Goal: Task Accomplishment & Management: Use online tool/utility

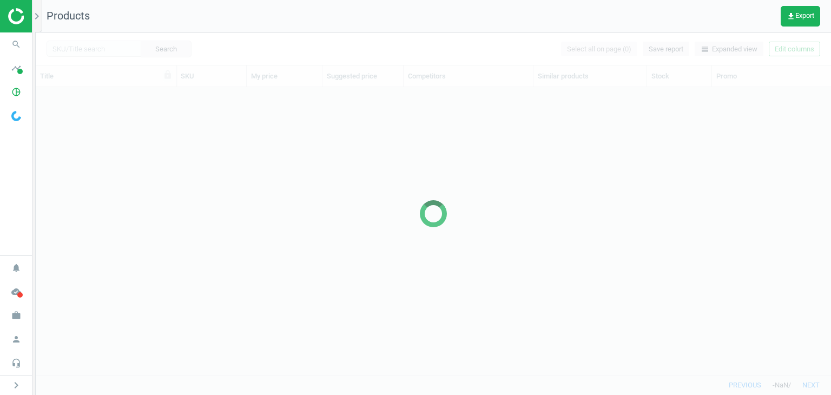
scroll to position [271, 787]
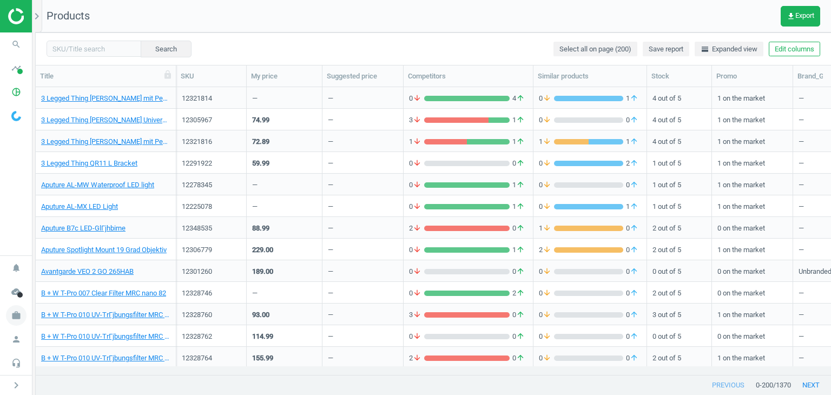
click at [23, 312] on icon "work" at bounding box center [16, 315] width 21 height 21
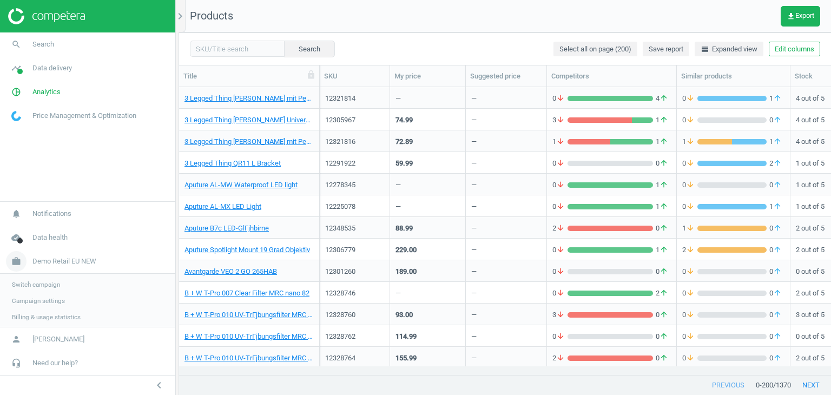
scroll to position [9, 9]
click at [45, 286] on span "Switch campaign" at bounding box center [36, 283] width 48 height 9
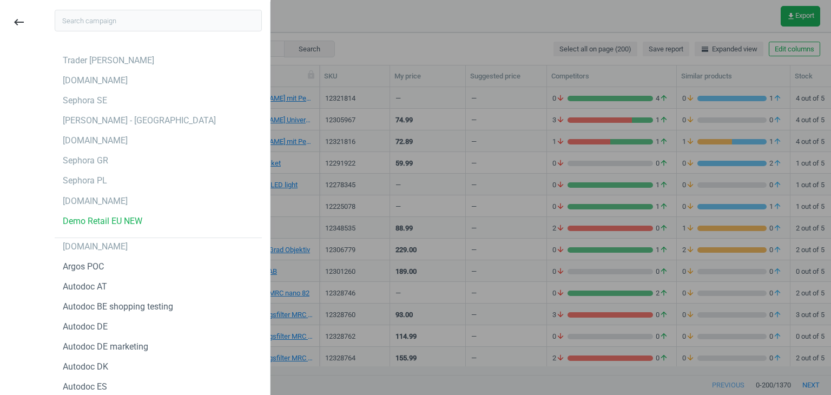
click at [92, 25] on input "text" at bounding box center [158, 21] width 207 height 22
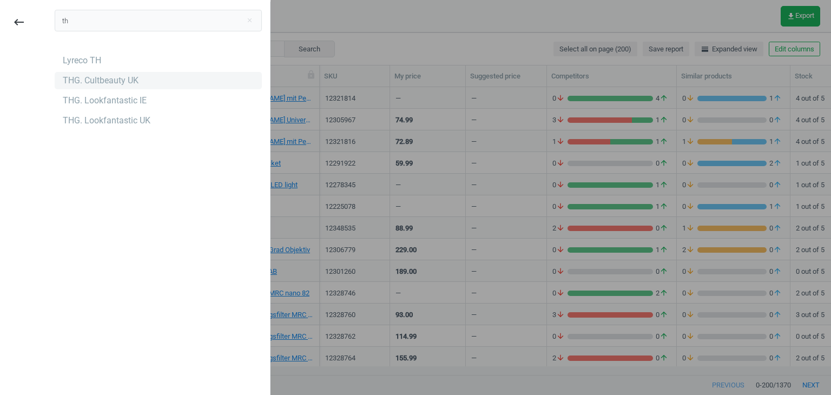
type input "th"
click at [78, 87] on div "THG. Cultbeauty UK" at bounding box center [158, 80] width 207 height 17
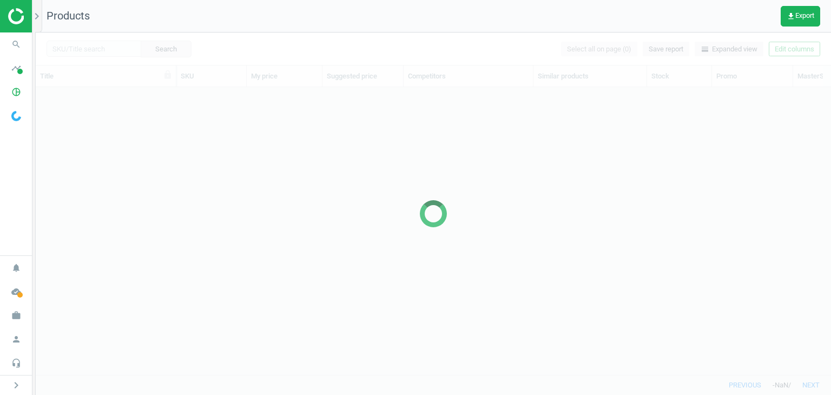
scroll to position [271, 787]
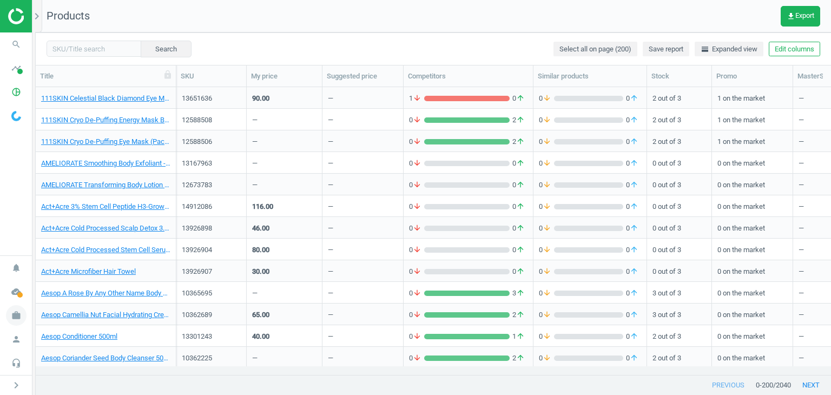
click at [20, 317] on icon "work" at bounding box center [16, 315] width 21 height 21
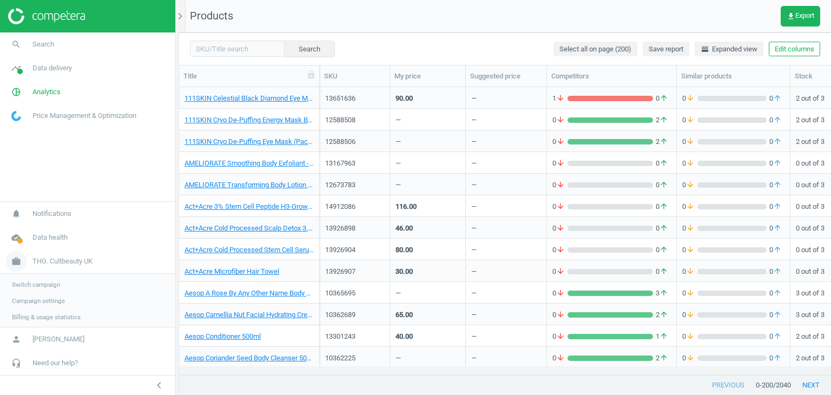
scroll to position [271, 644]
click at [197, 55] on input "text" at bounding box center [237, 49] width 95 height 16
paste input "12207664"
click at [299, 54] on button "Search" at bounding box center [309, 49] width 51 height 16
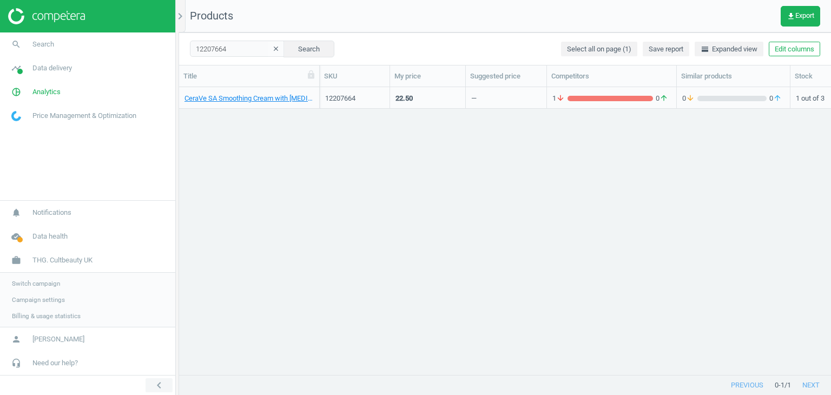
click at [159, 383] on icon "chevron_left" at bounding box center [159, 385] width 13 height 13
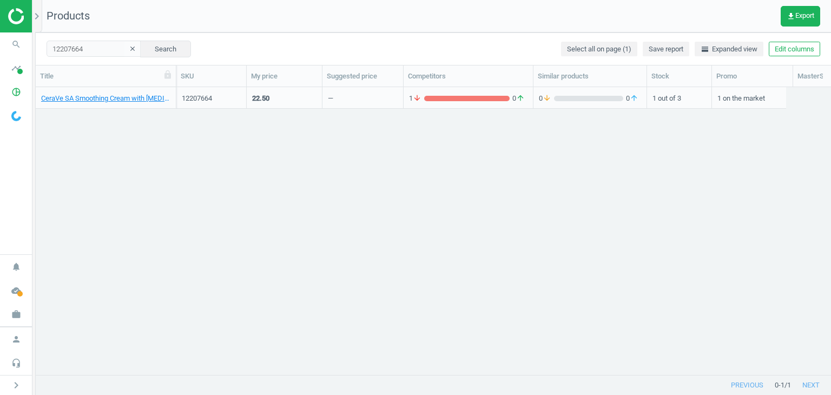
scroll to position [271, 787]
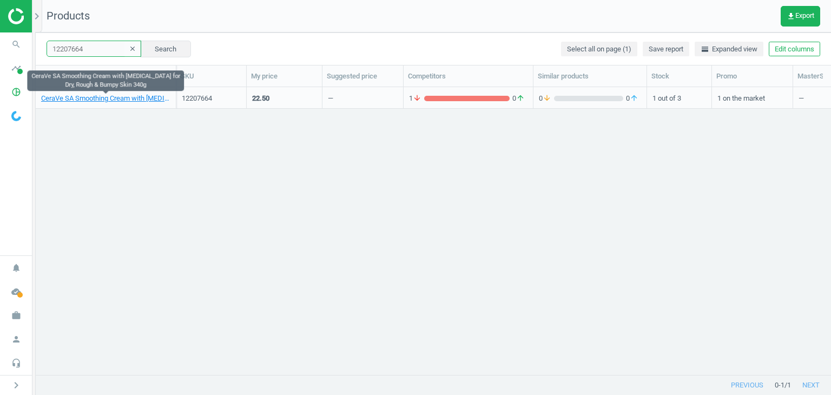
click at [93, 41] on input "12207664" at bounding box center [94, 49] width 95 height 16
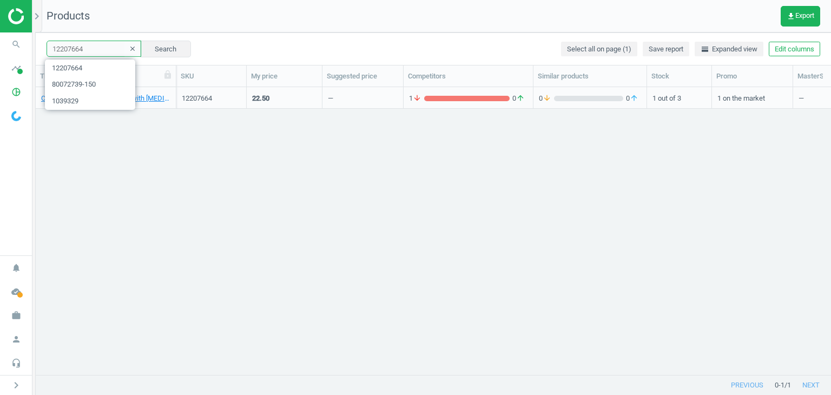
click at [93, 41] on input "12207664" at bounding box center [94, 49] width 95 height 16
paste input "33102"
type input "13310264"
click at [176, 50] on button "Search" at bounding box center [165, 49] width 51 height 16
click at [10, 312] on icon "work" at bounding box center [16, 315] width 21 height 21
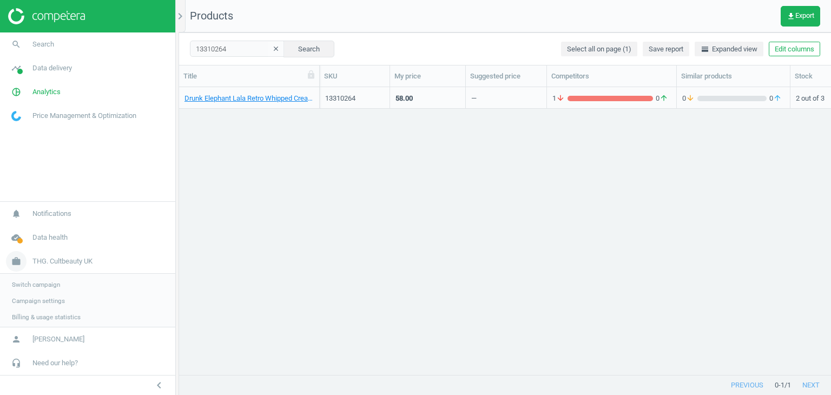
scroll to position [271, 644]
click at [24, 278] on link "Switch campaign" at bounding box center [87, 283] width 175 height 16
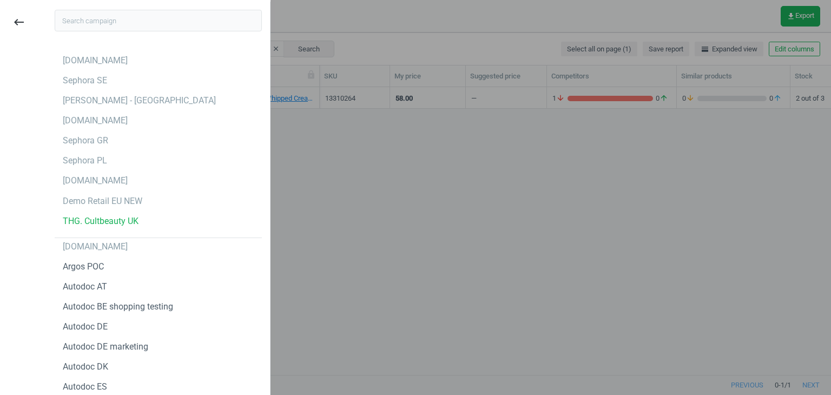
click at [115, 15] on input "text" at bounding box center [158, 21] width 207 height 22
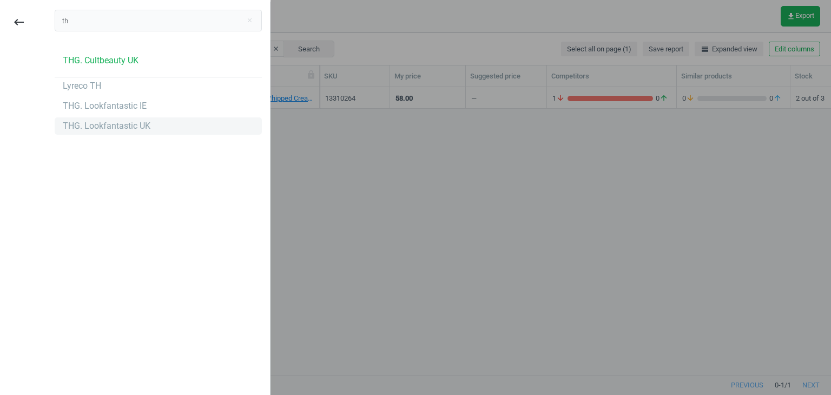
type input "th"
click at [101, 119] on div "THG. Lookfantastic UK" at bounding box center [158, 125] width 207 height 17
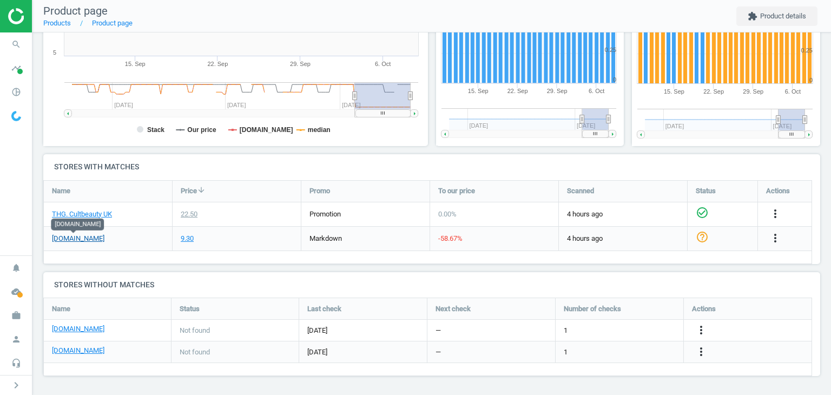
click at [60, 236] on link "[DOMAIN_NAME]" at bounding box center [78, 239] width 52 height 10
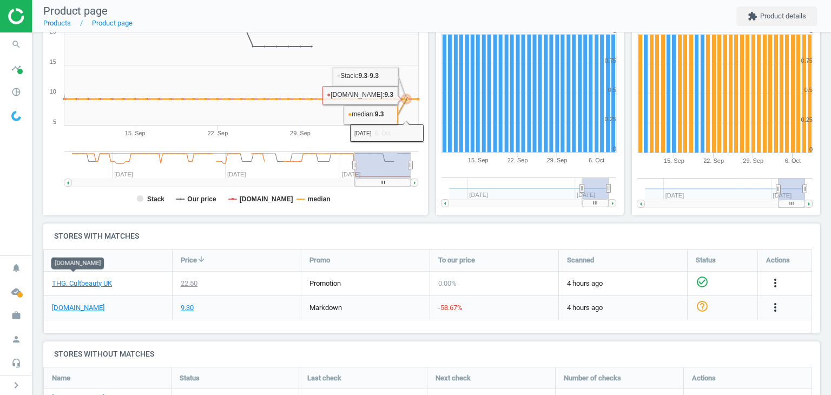
scroll to position [244, 0]
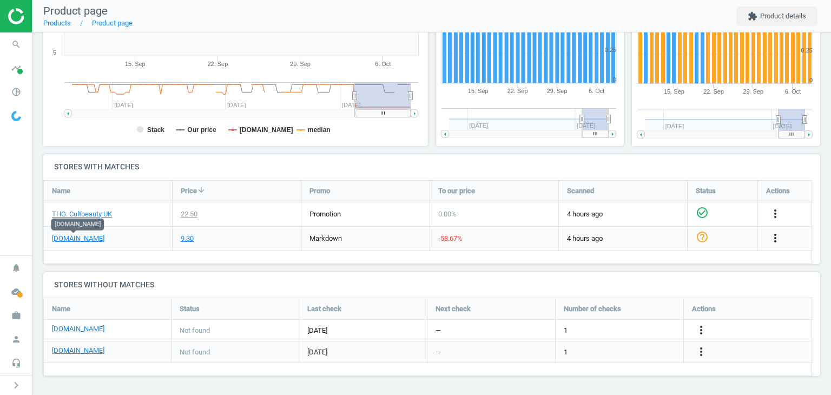
click at [776, 238] on icon "more_vert" at bounding box center [775, 238] width 13 height 13
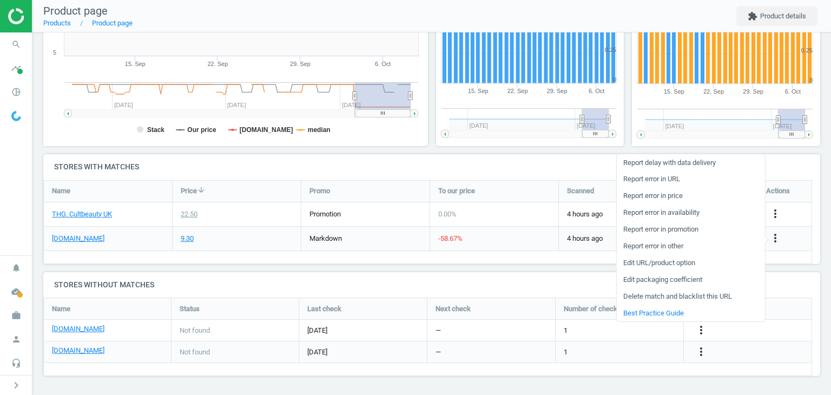
click at [663, 261] on link "Edit URL/product option" at bounding box center [690, 263] width 148 height 17
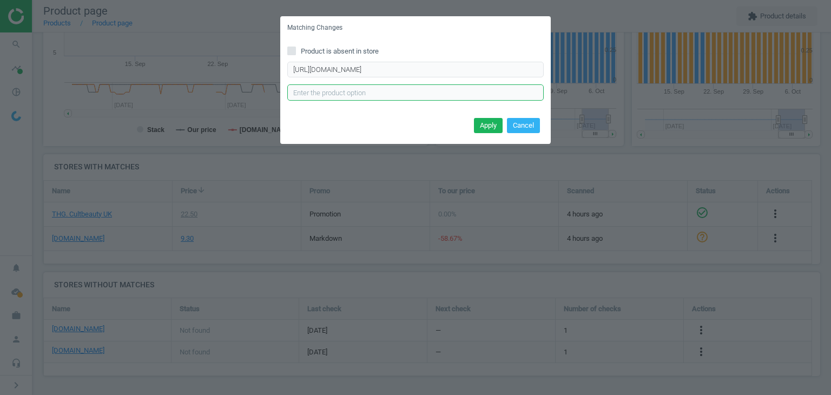
click at [329, 90] on input "text" at bounding box center [415, 92] width 257 height 16
paste input "340g"
type input "340g"
click at [489, 121] on button "Apply" at bounding box center [488, 125] width 29 height 15
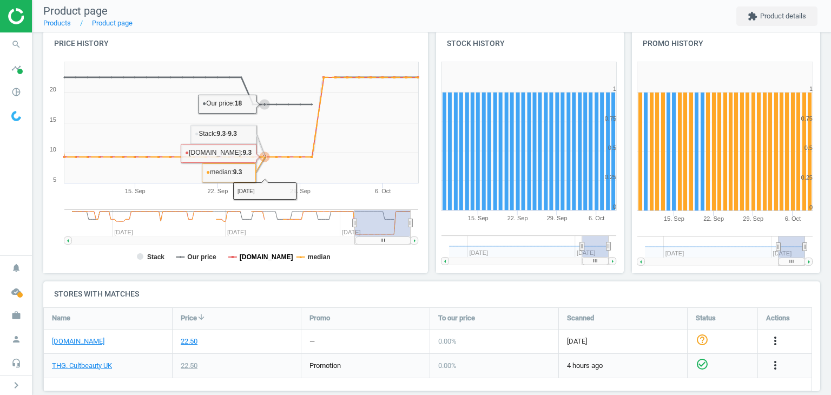
scroll to position [244, 0]
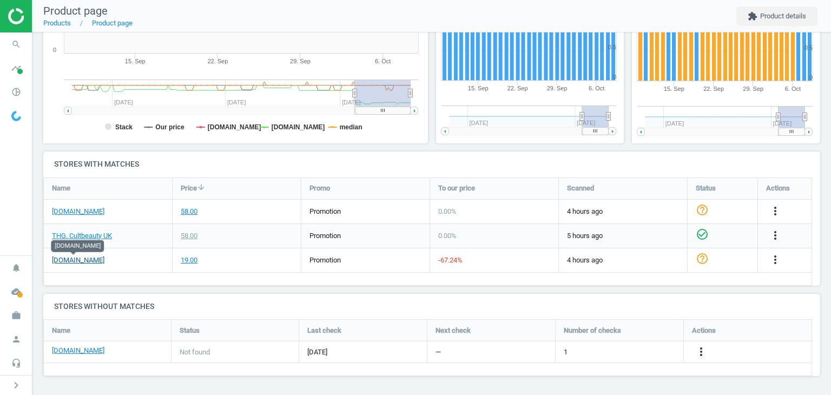
click at [62, 260] on link "[DOMAIN_NAME]" at bounding box center [78, 260] width 52 height 10
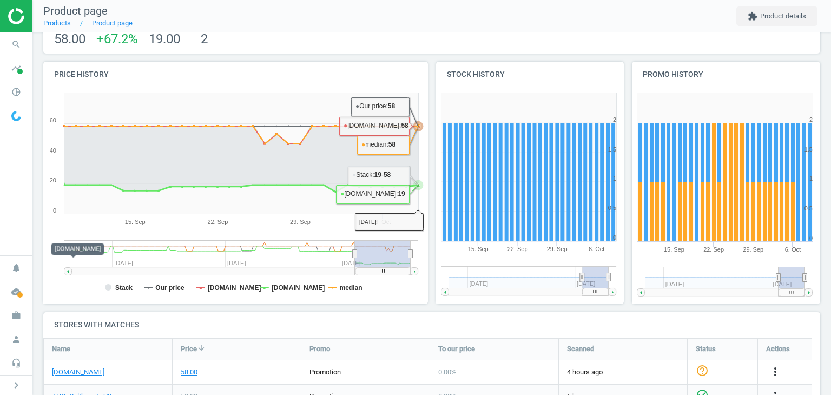
scroll to position [247, 0]
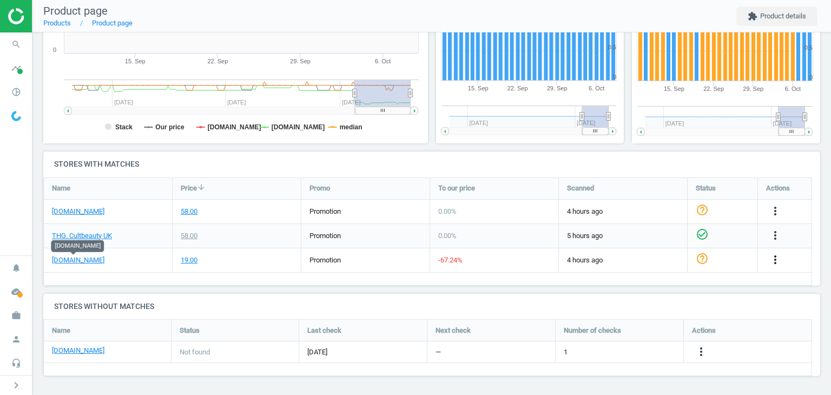
click at [771, 257] on icon "more_vert" at bounding box center [775, 259] width 13 height 13
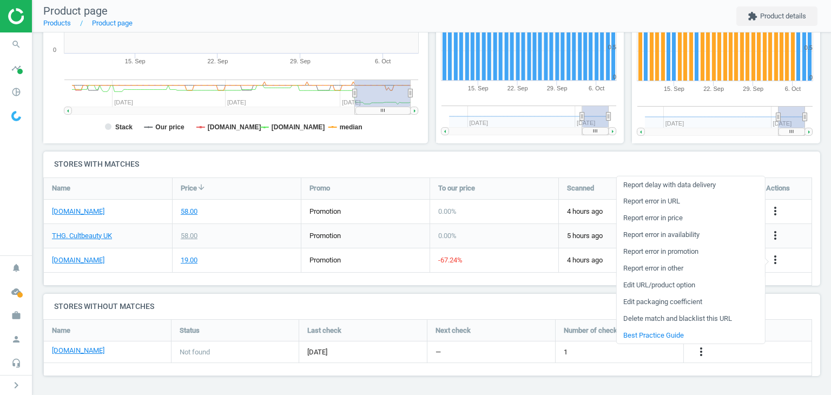
click at [684, 287] on link "Edit URL/product option" at bounding box center [690, 285] width 148 height 17
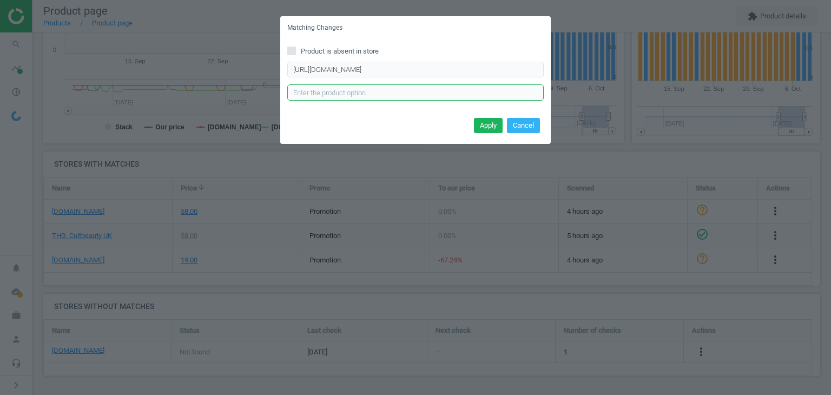
click at [365, 93] on input "text" at bounding box center [415, 92] width 257 height 16
paste input "50ml"
type input "50ml"
click at [481, 125] on button "Apply" at bounding box center [488, 125] width 29 height 15
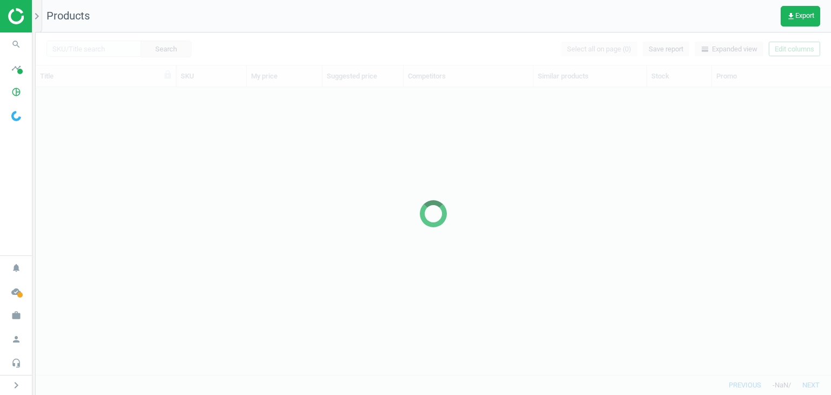
scroll to position [271, 787]
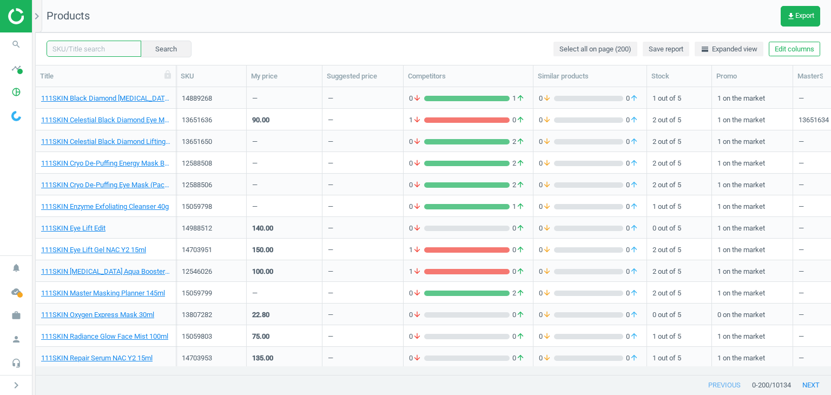
drag, startPoint x: 64, startPoint y: 52, endPoint x: 96, endPoint y: 51, distance: 32.5
click at [64, 52] on input "text" at bounding box center [94, 49] width 95 height 16
paste input "12044865"
click at [167, 50] on button "Search" at bounding box center [165, 49] width 51 height 16
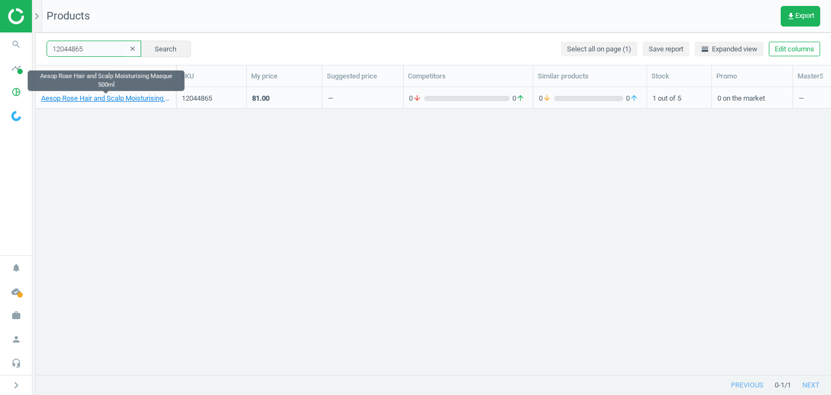
click at [91, 52] on input "12044865" at bounding box center [94, 49] width 95 height 16
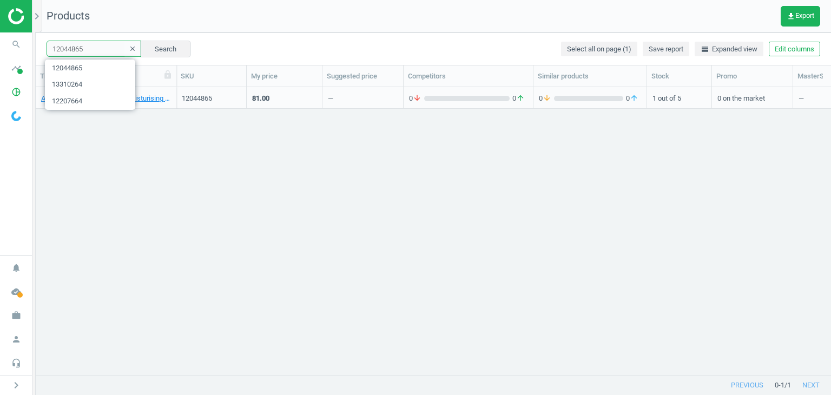
click at [91, 52] on input "12044865" at bounding box center [94, 49] width 95 height 16
paste input "4759547"
type input "14759547"
drag, startPoint x: 155, startPoint y: 49, endPoint x: 277, endPoint y: 1, distance: 131.0
click at [156, 49] on button "Search" at bounding box center [165, 49] width 51 height 16
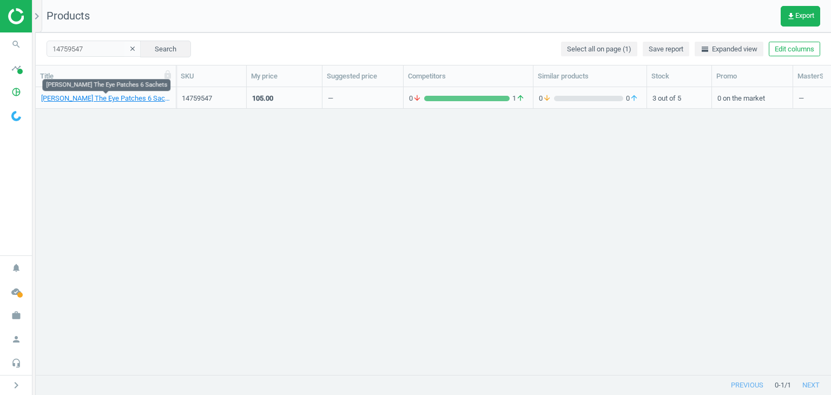
drag, startPoint x: 144, startPoint y: 102, endPoint x: 242, endPoint y: 11, distance: 133.3
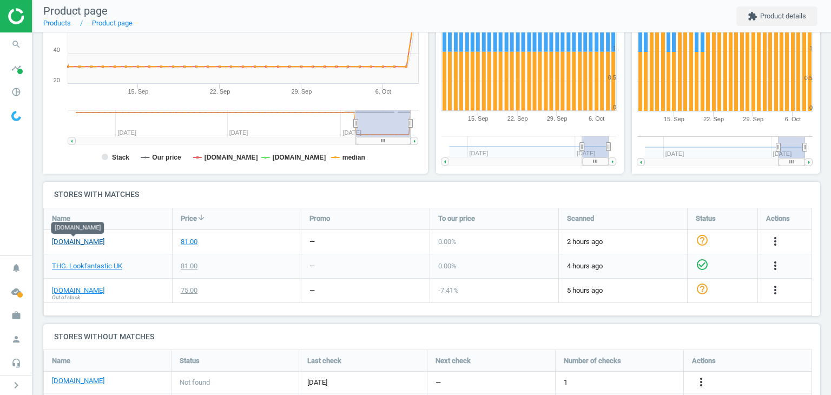
click at [88, 241] on link "[DOMAIN_NAME]" at bounding box center [78, 242] width 52 height 10
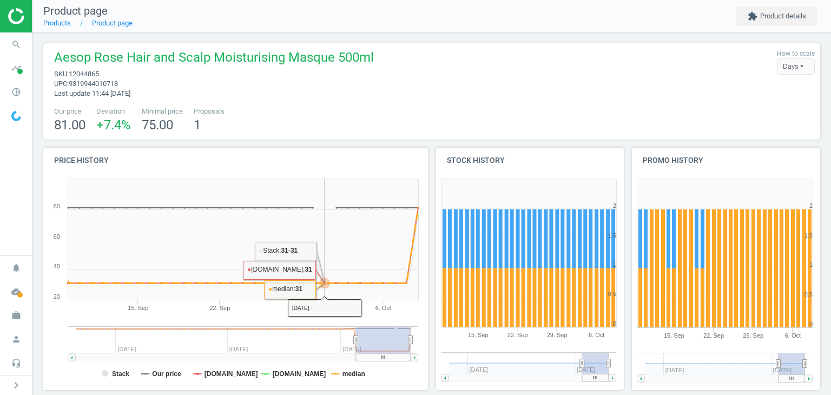
scroll to position [290, 0]
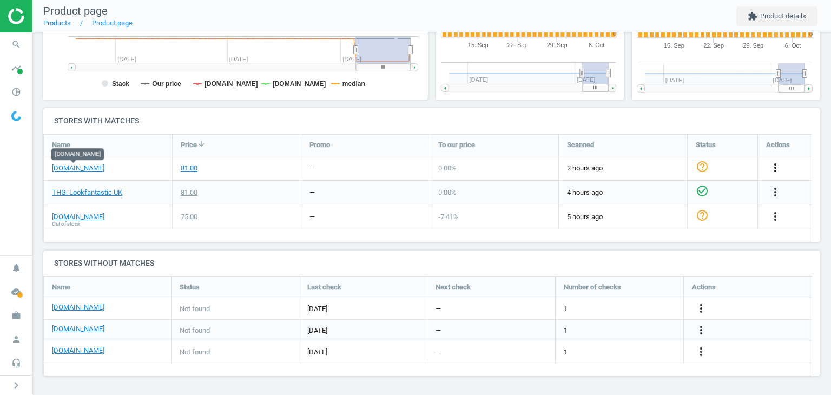
click at [778, 168] on icon "more_vert" at bounding box center [775, 167] width 13 height 13
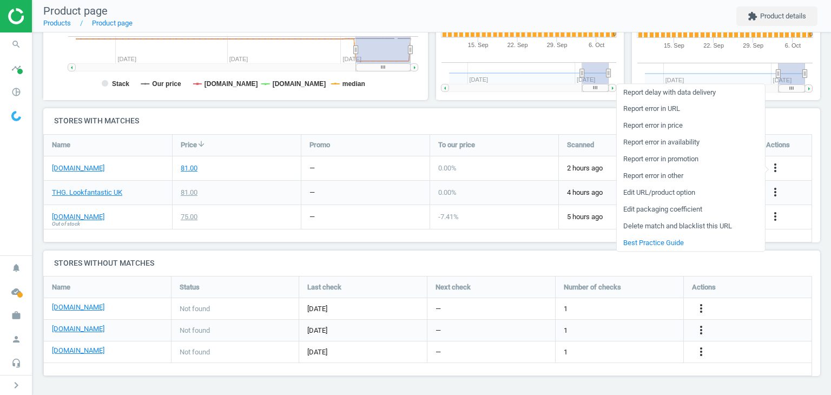
click at [652, 194] on link "Edit URL/product option" at bounding box center [690, 193] width 148 height 17
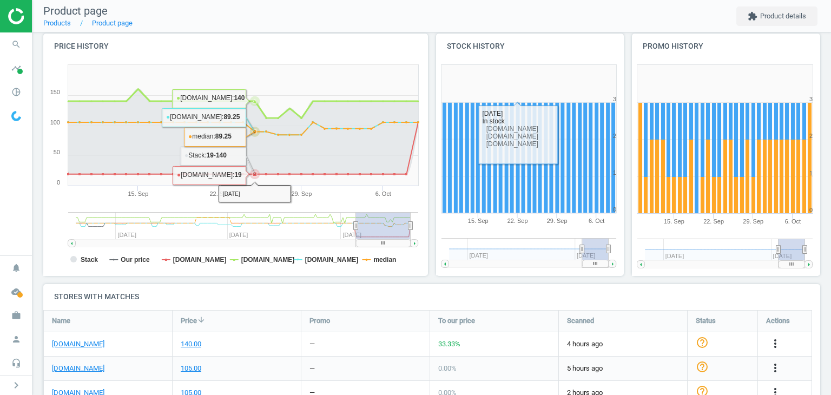
scroll to position [271, 0]
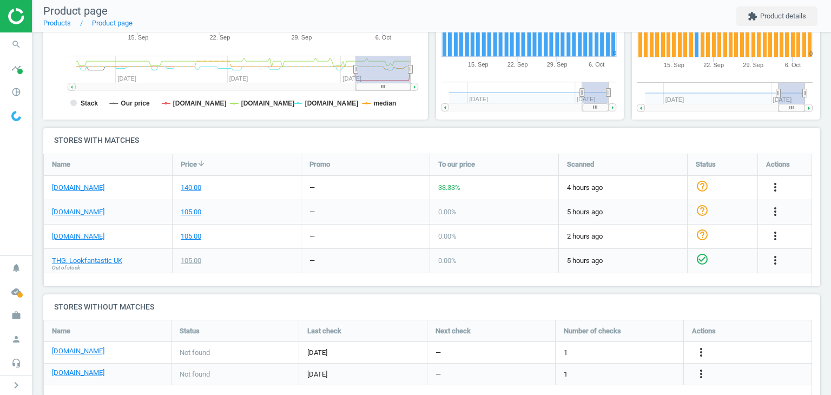
click at [67, 241] on div "[DOMAIN_NAME]" at bounding box center [108, 237] width 128 height 24
click at [71, 239] on link "[DOMAIN_NAME]" at bounding box center [78, 237] width 52 height 10
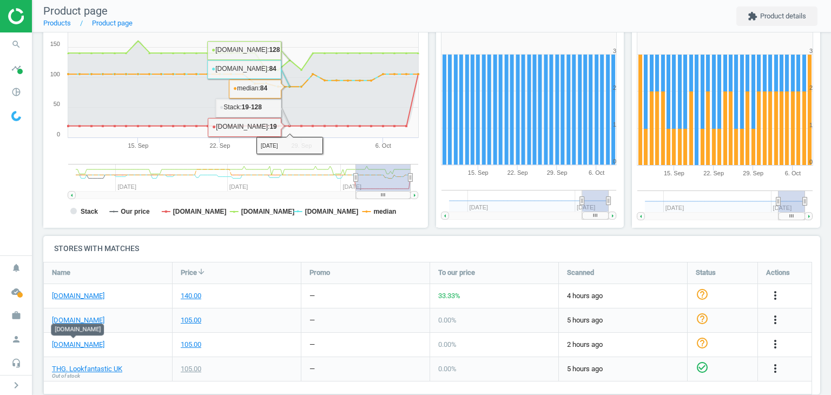
scroll to position [292, 0]
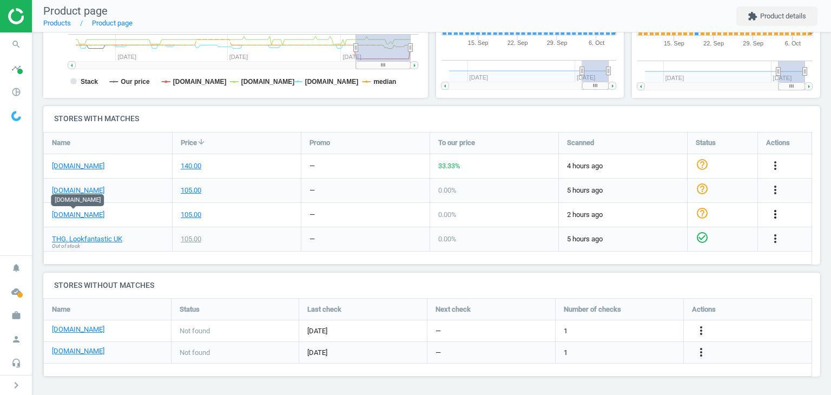
click at [779, 215] on icon "more_vert" at bounding box center [775, 214] width 13 height 13
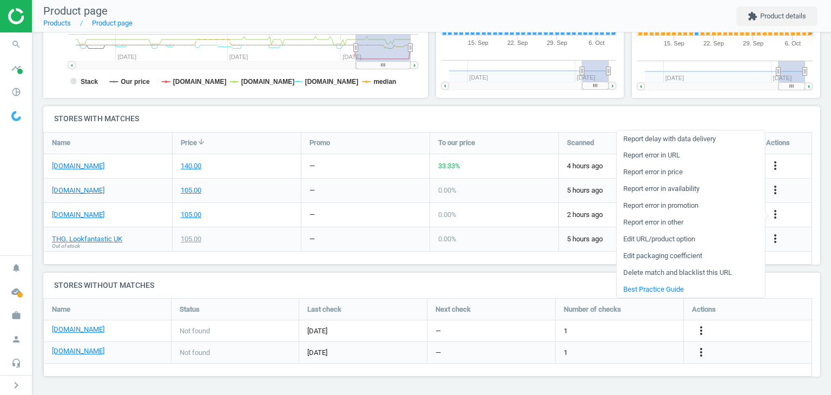
click at [709, 236] on link "Edit URL/product option" at bounding box center [690, 239] width 148 height 17
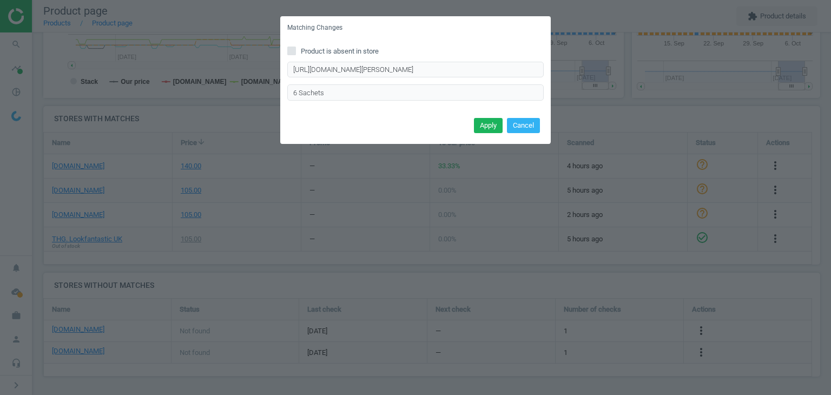
click at [598, 195] on div "Matching Changes Product is absent in store [URL][DOMAIN_NAME][PERSON_NAME] Ent…" at bounding box center [415, 197] width 831 height 395
